Goal: Task Accomplishment & Management: Manage account settings

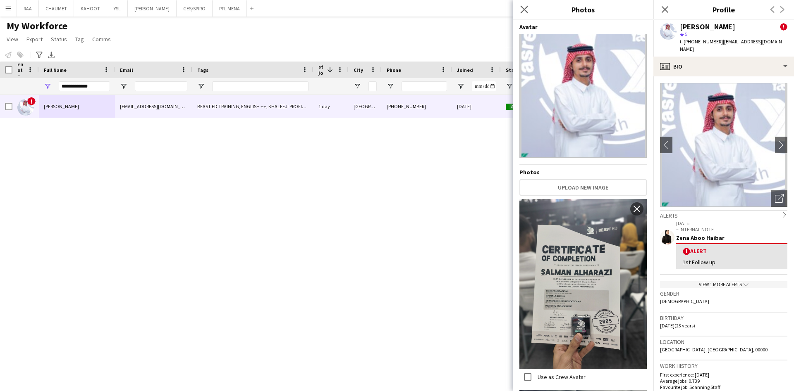
scroll to position [706, 0]
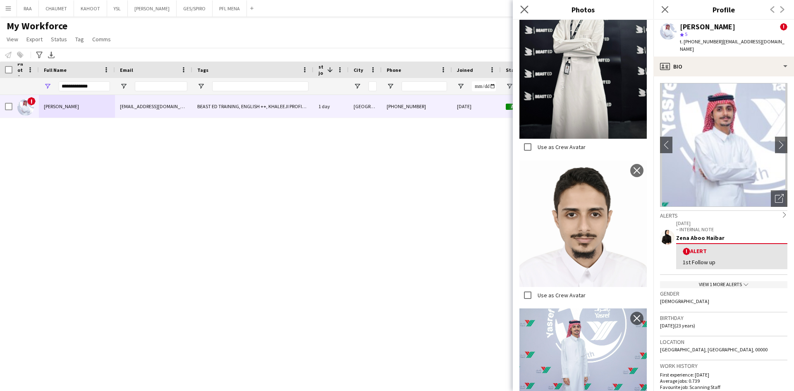
click at [523, 6] on icon "Close pop-in" at bounding box center [524, 9] width 8 height 8
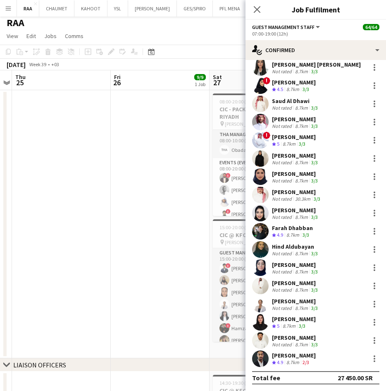
scroll to position [822, 0]
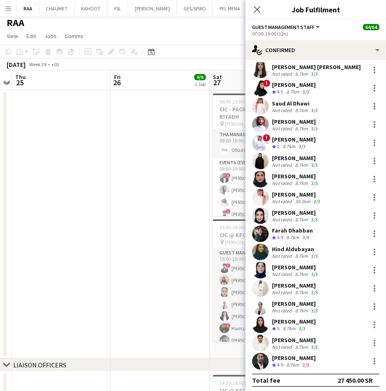
click at [309, 359] on div "[PERSON_NAME]" at bounding box center [294, 357] width 44 height 7
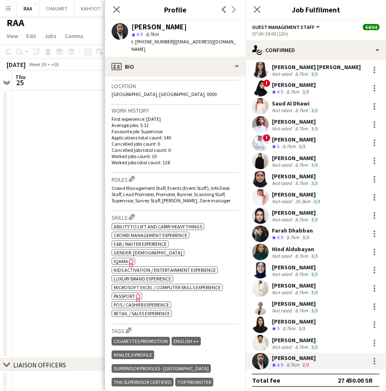
scroll to position [211, 0]
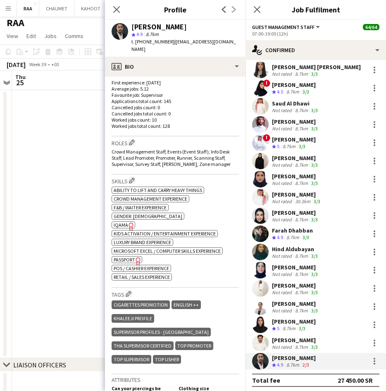
click at [127, 222] on icon "Freelancer has uploaded a photo validation of skill. Click to see" at bounding box center [131, 226] width 9 height 9
click at [127, 256] on span "Passport" at bounding box center [124, 259] width 21 height 6
click at [123, 222] on span "IQAMA" at bounding box center [121, 225] width 14 height 6
click at [129, 248] on div "ok-circled2 background Layer 1 cross-circle-red background Layer 1 Ability to l…" at bounding box center [175, 232] width 127 height 95
click at [129, 256] on span "Passport" at bounding box center [124, 259] width 21 height 6
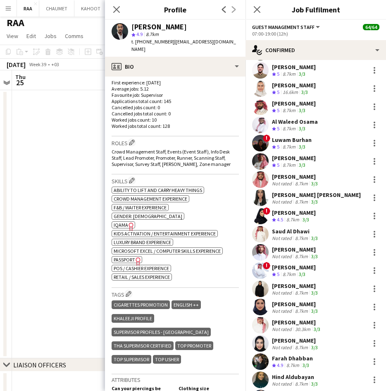
scroll to position [690, 0]
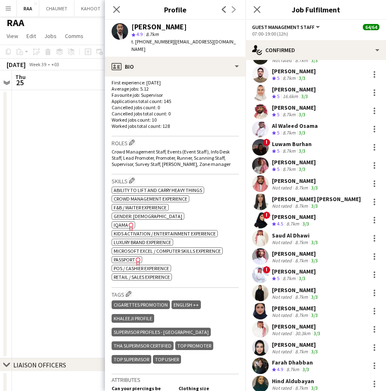
click at [296, 145] on div "Luwam Burhan" at bounding box center [292, 143] width 40 height 7
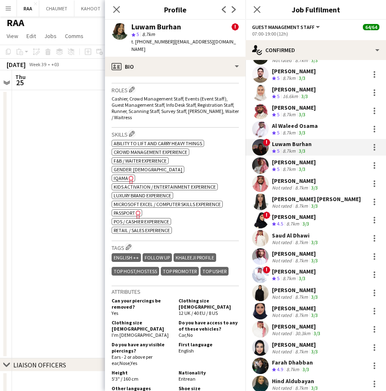
scroll to position [354, 0]
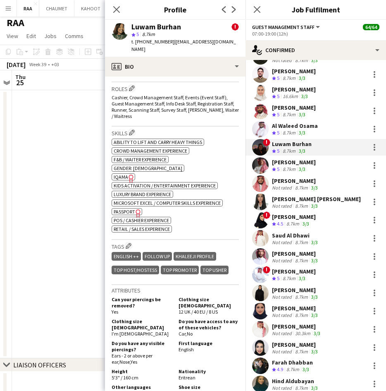
click at [116, 174] on span "IQAMA" at bounding box center [121, 177] width 14 height 6
click at [125, 208] on span "Passport" at bounding box center [124, 211] width 21 height 6
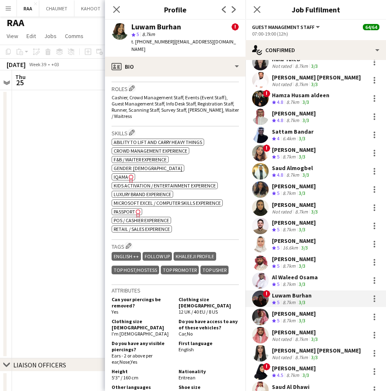
scroll to position [530, 0]
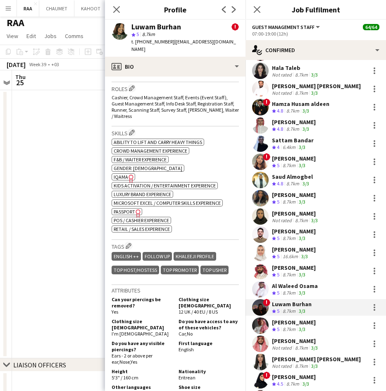
click at [293, 165] on div "8.7km" at bounding box center [289, 165] width 16 height 7
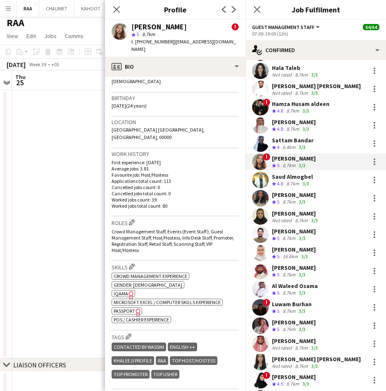
scroll to position [236, 0]
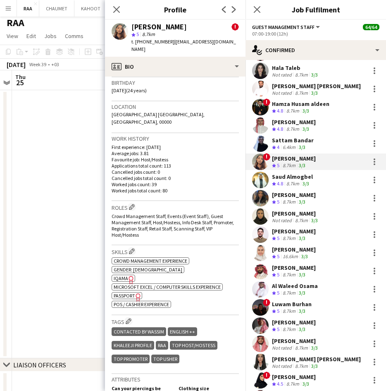
click at [122, 275] on span "IQAMA" at bounding box center [121, 278] width 14 height 6
click at [128, 292] on span "Passport" at bounding box center [124, 295] width 21 height 6
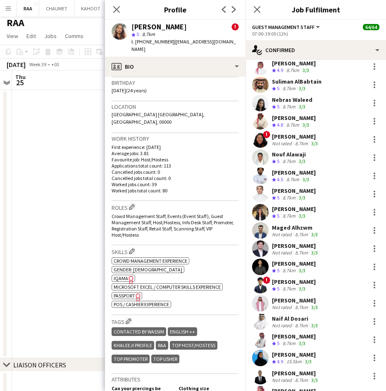
scroll to position [163, 0]
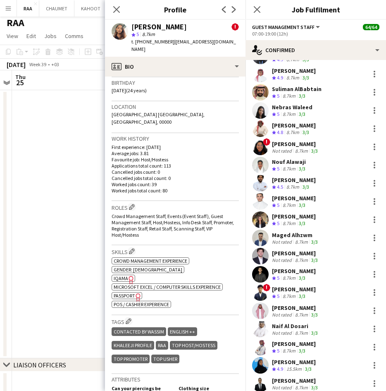
click at [288, 145] on div "[PERSON_NAME]" at bounding box center [296, 143] width 48 height 7
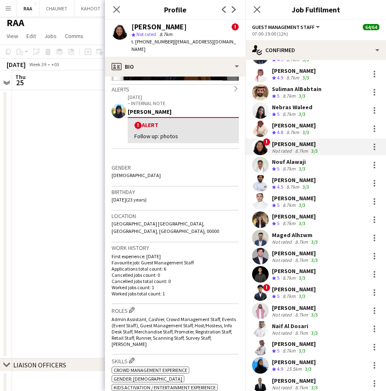
scroll to position [200, 0]
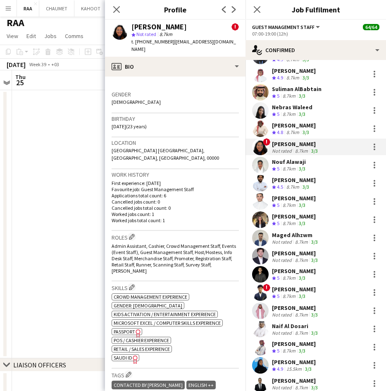
click at [125, 328] on span "Passport" at bounding box center [124, 331] width 21 height 6
click at [127, 354] on app-spec-pill "ok-circled2 background Layer 1 cross-circle-red background Layer 1 [GEOGRAPHIC_…" at bounding box center [126, 357] width 28 height 7
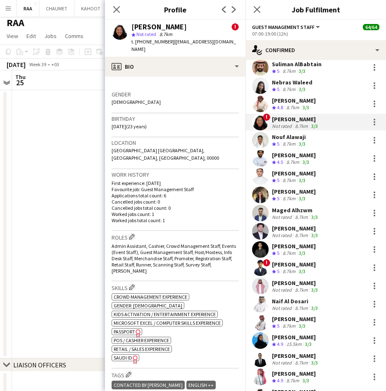
scroll to position [189, 0]
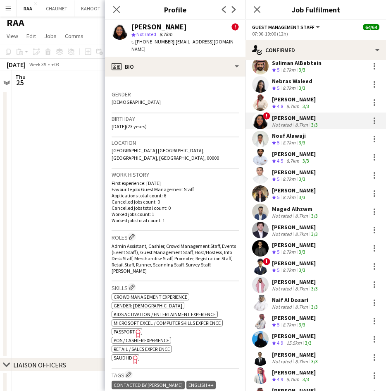
click at [298, 173] on div "[PERSON_NAME]" at bounding box center [294, 171] width 44 height 7
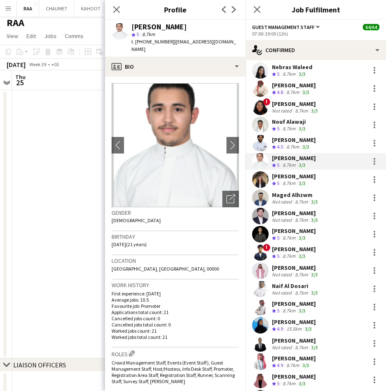
scroll to position [204, 0]
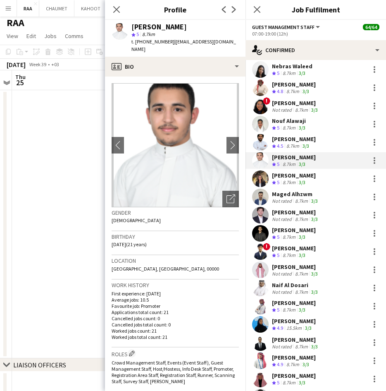
click at [302, 197] on div "Maged Alhzwm" at bounding box center [296, 193] width 48 height 7
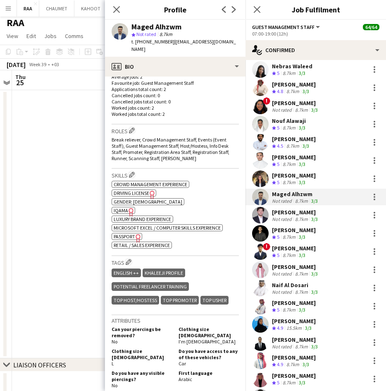
scroll to position [244, 0]
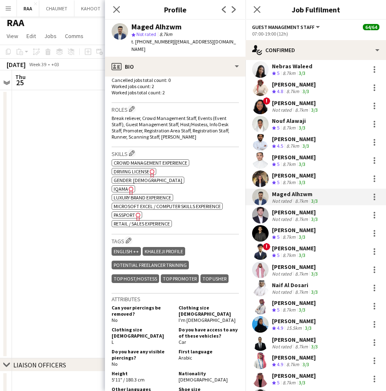
click at [119, 186] on span "IQAMA" at bounding box center [121, 189] width 14 height 6
click at [126, 212] on span "Passport" at bounding box center [124, 215] width 21 height 6
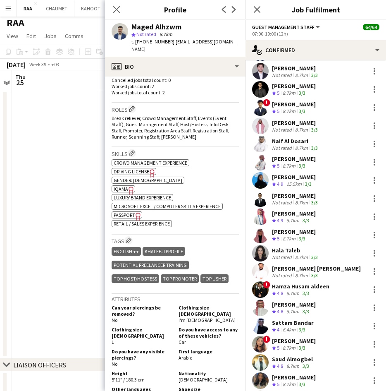
scroll to position [365, 0]
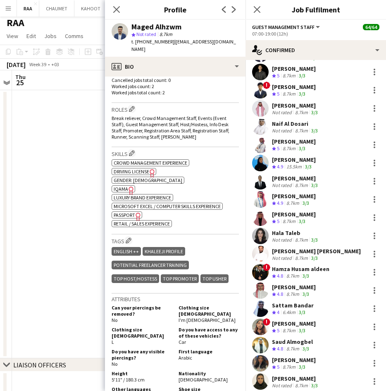
click at [298, 250] on div "[PERSON_NAME] [PERSON_NAME]" at bounding box center [316, 250] width 89 height 7
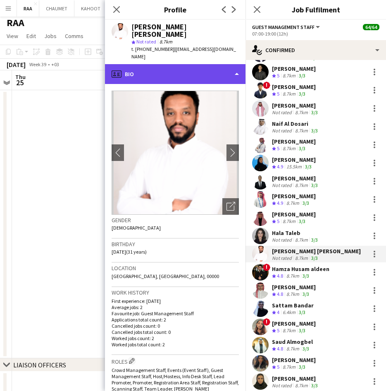
click at [230, 64] on div "profile Bio" at bounding box center [175, 74] width 141 height 20
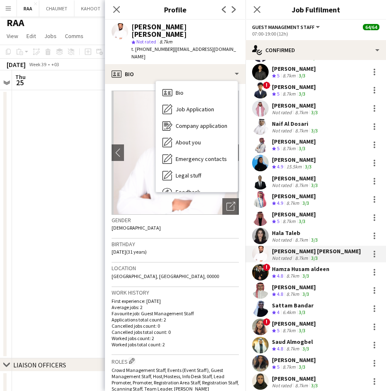
click at [213, 316] on p "Applications total count: 2" at bounding box center [175, 319] width 127 height 6
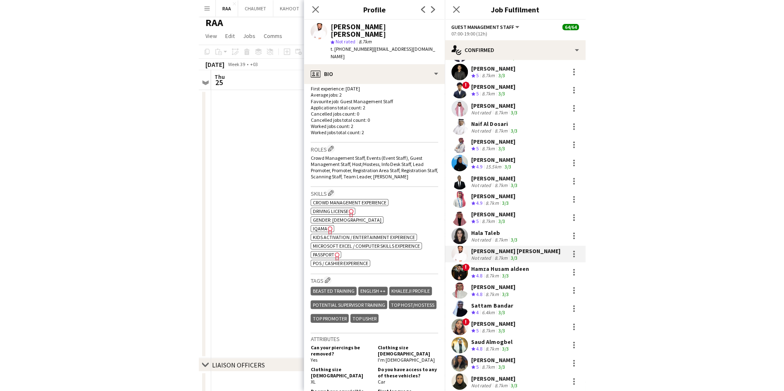
scroll to position [217, 0]
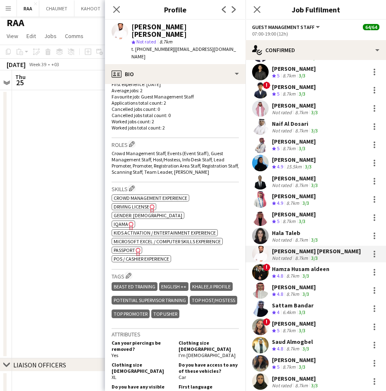
click at [124, 221] on span "IQAMA" at bounding box center [121, 224] width 14 height 6
click at [126, 247] on span "Passport" at bounding box center [124, 250] width 21 height 6
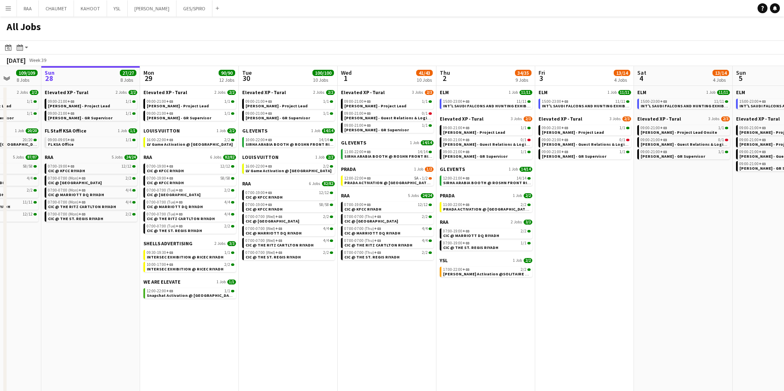
click at [656, 257] on app-date-cell "ELM 1 Job 11/11 15:00-23:00 +03 11/11 INT'L SAUDI FALCONS AND HUNTING EXHIBITIO…" at bounding box center [683, 283] width 99 height 395
